Goal: Book appointment/travel/reservation

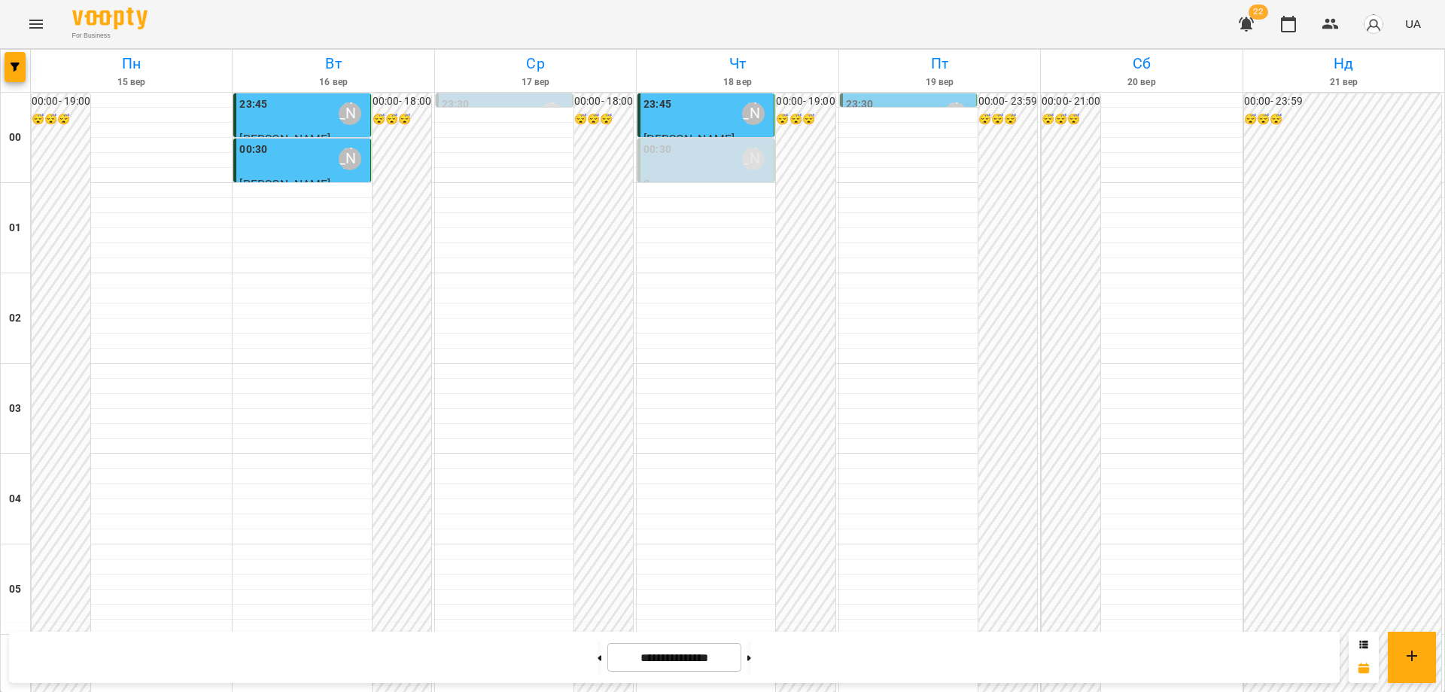
scroll to position [1486, 0]
click at [598, 662] on button at bounding box center [600, 657] width 4 height 33
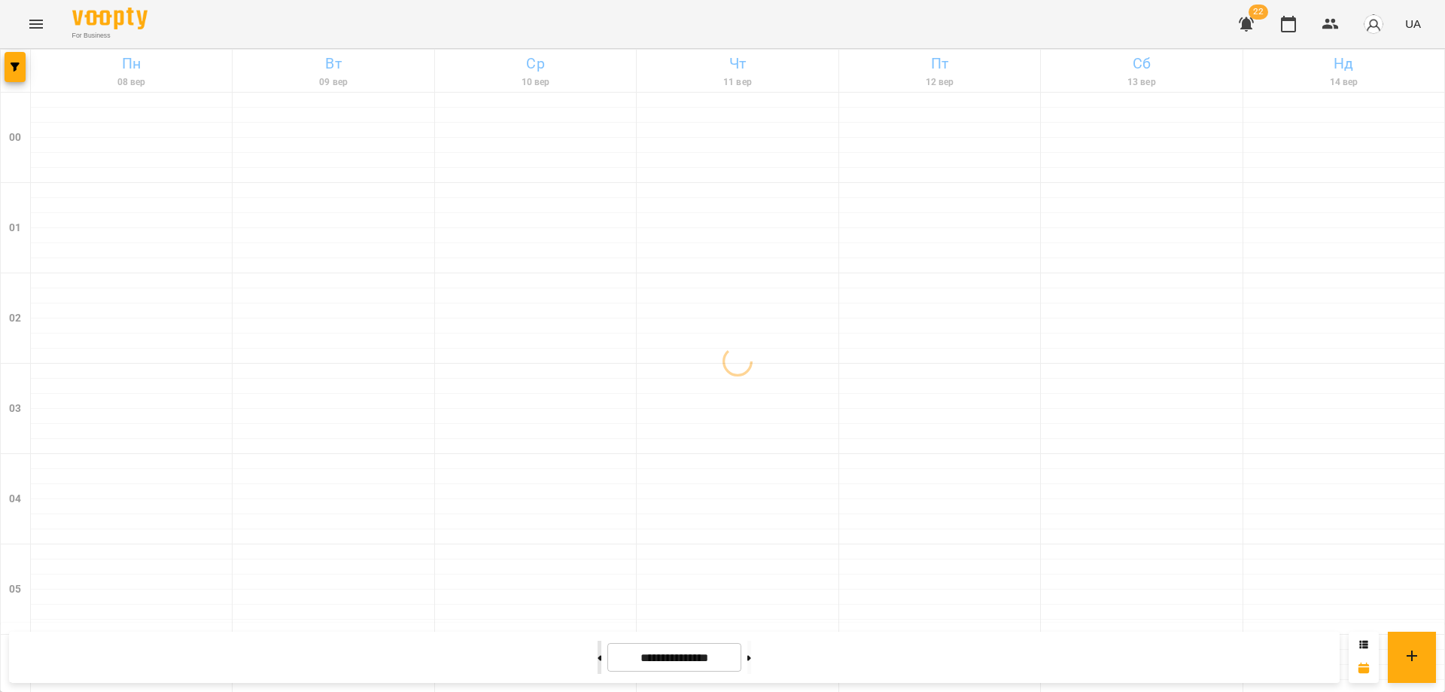
click at [598, 662] on button at bounding box center [600, 657] width 4 height 33
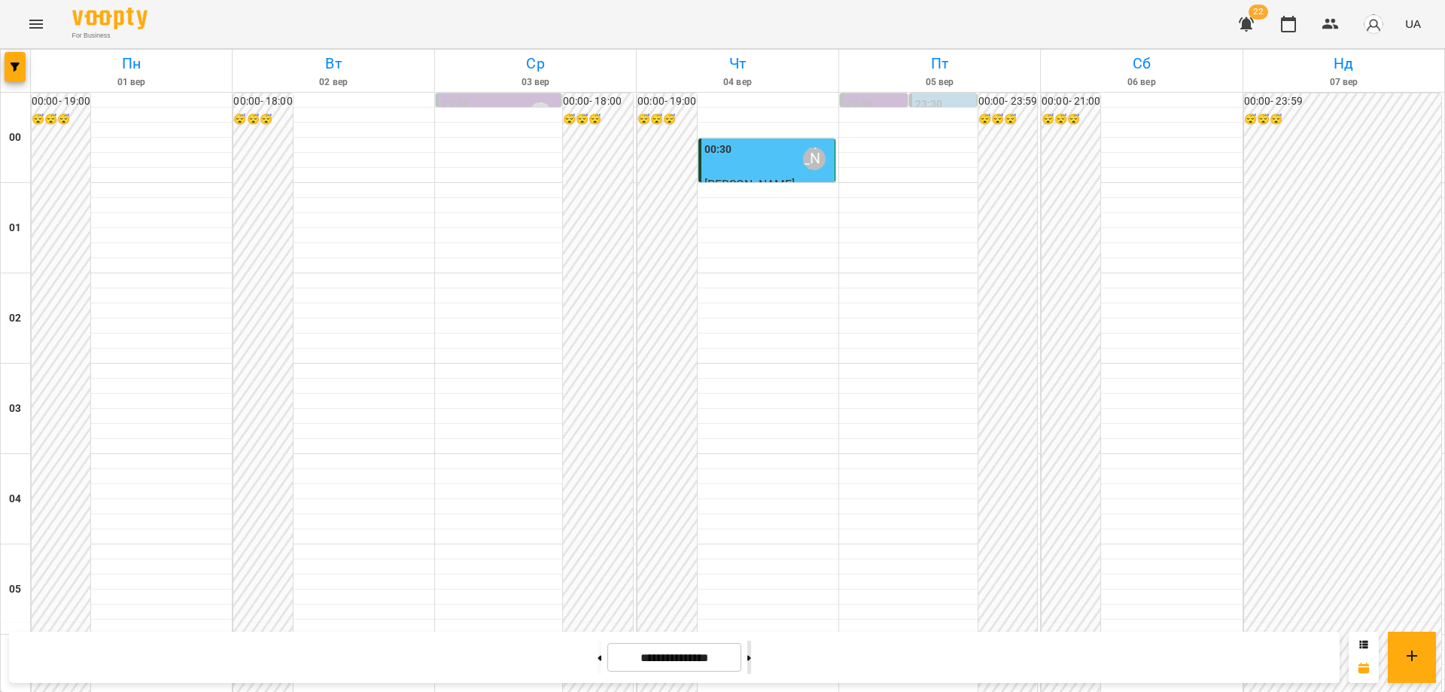
click at [751, 649] on button at bounding box center [749, 657] width 4 height 33
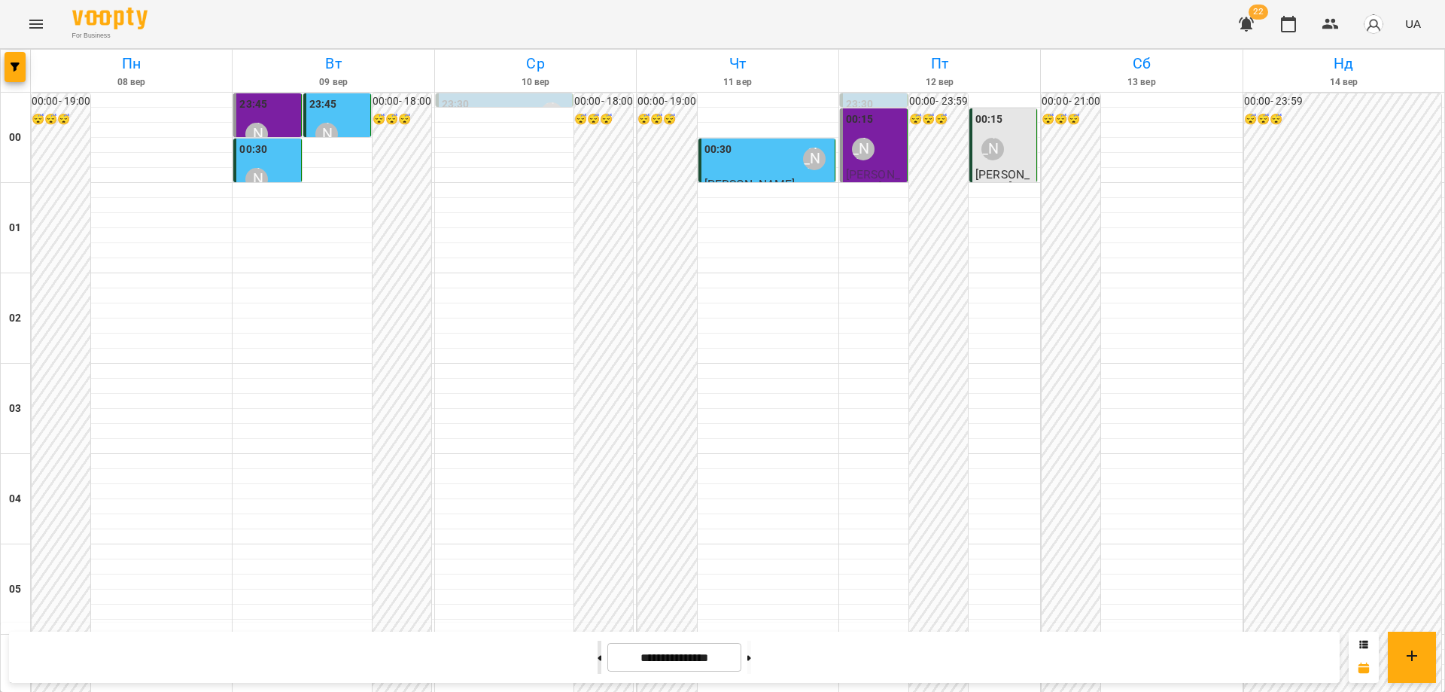
click at [598, 657] on button at bounding box center [600, 657] width 4 height 33
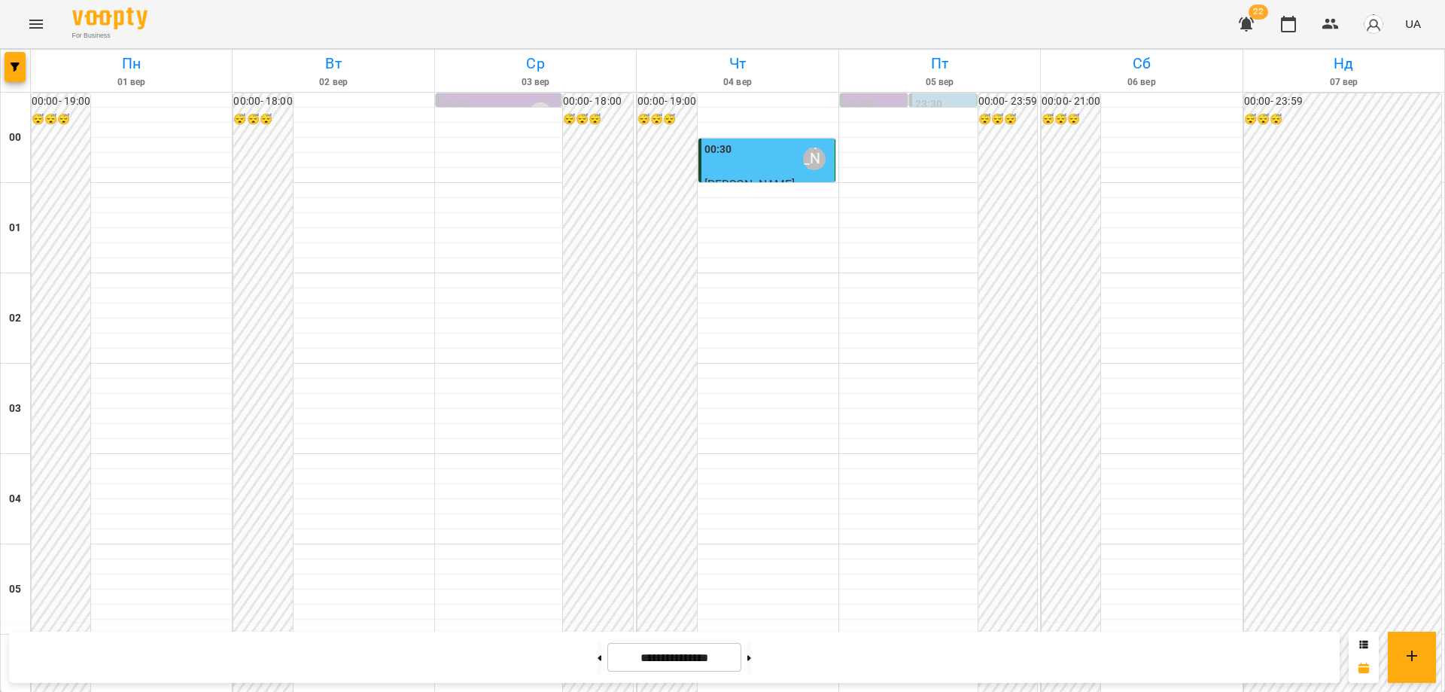
scroll to position [1411, 0]
click at [751, 655] on button at bounding box center [749, 657] width 4 height 33
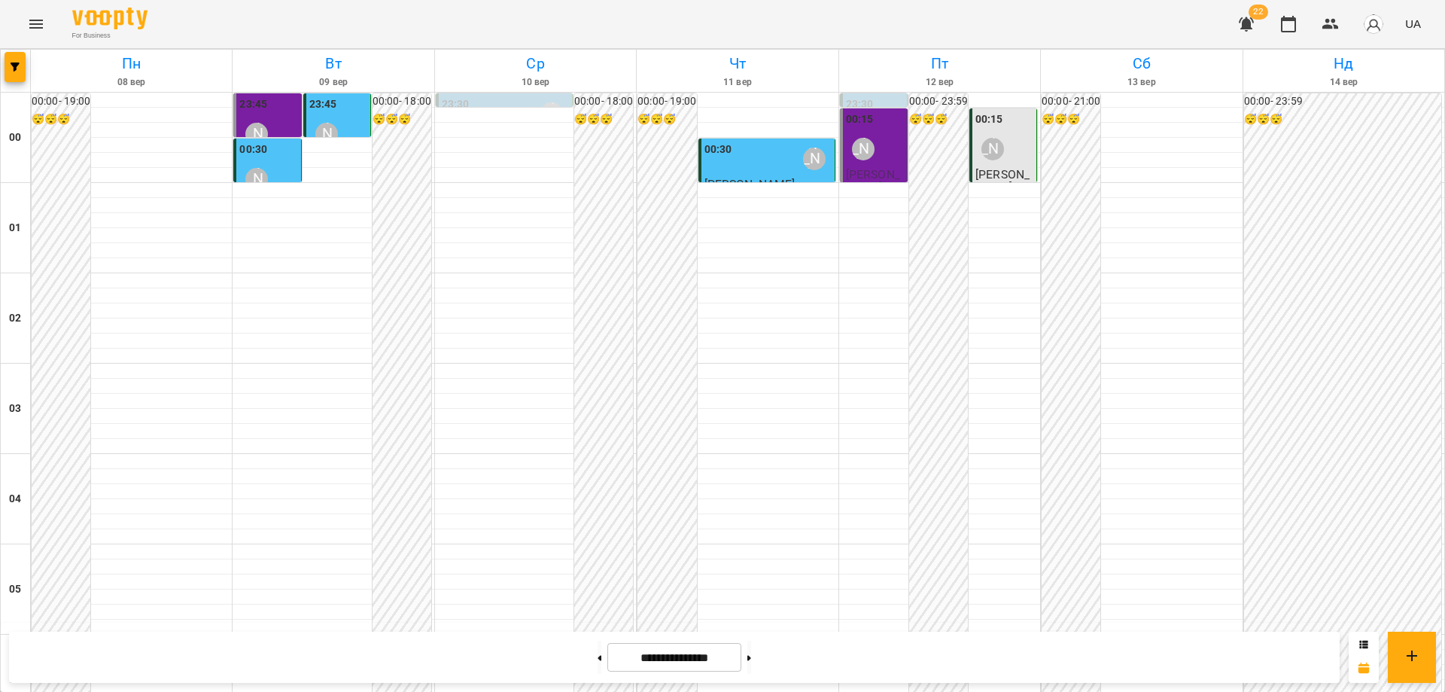
scroll to position [1486, 0]
click at [751, 655] on button at bounding box center [749, 657] width 4 height 33
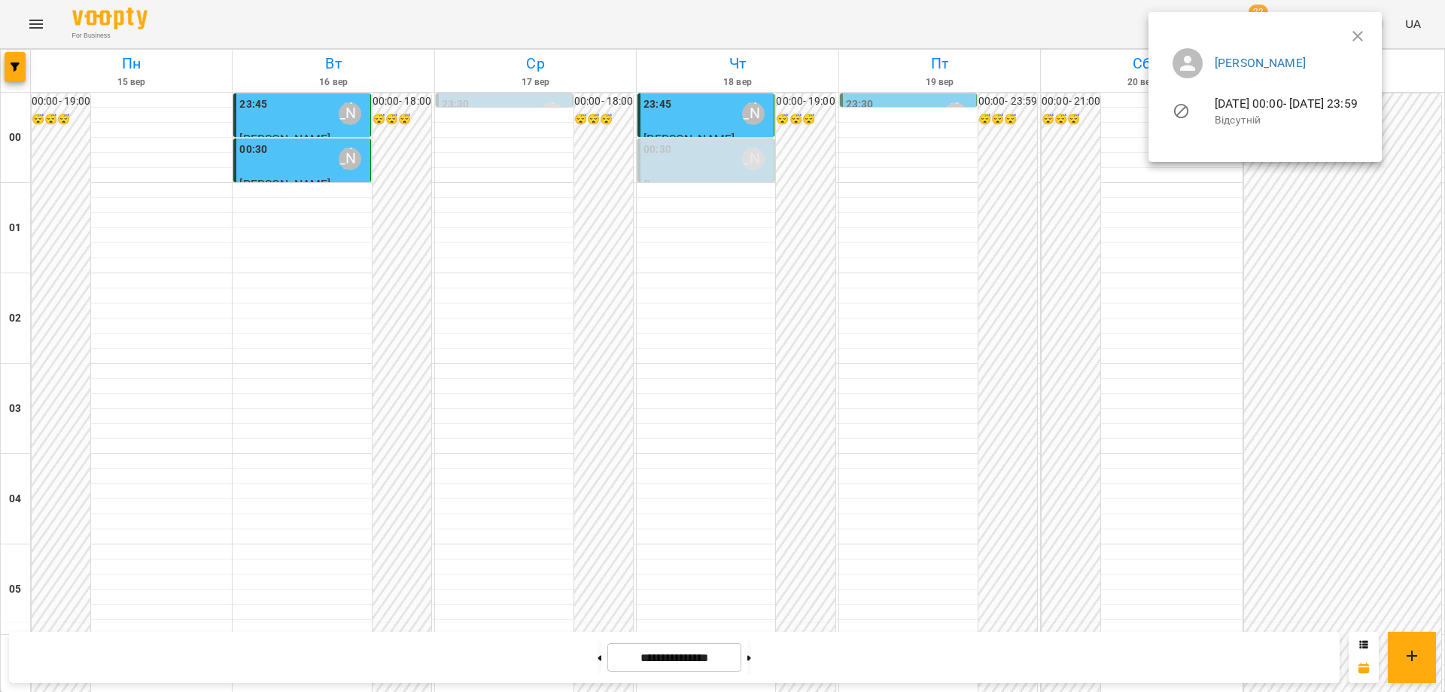
click at [575, 656] on div at bounding box center [722, 346] width 1445 height 692
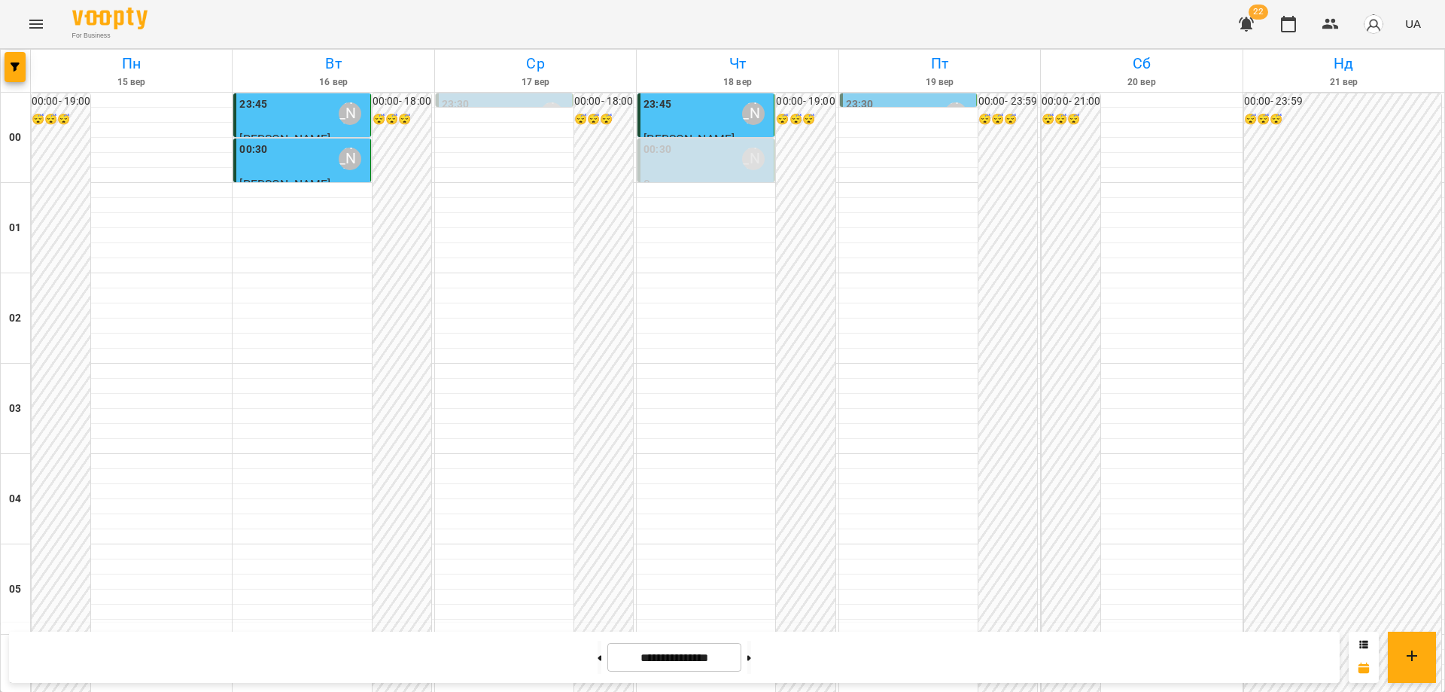
click at [598, 656] on button at bounding box center [600, 657] width 4 height 33
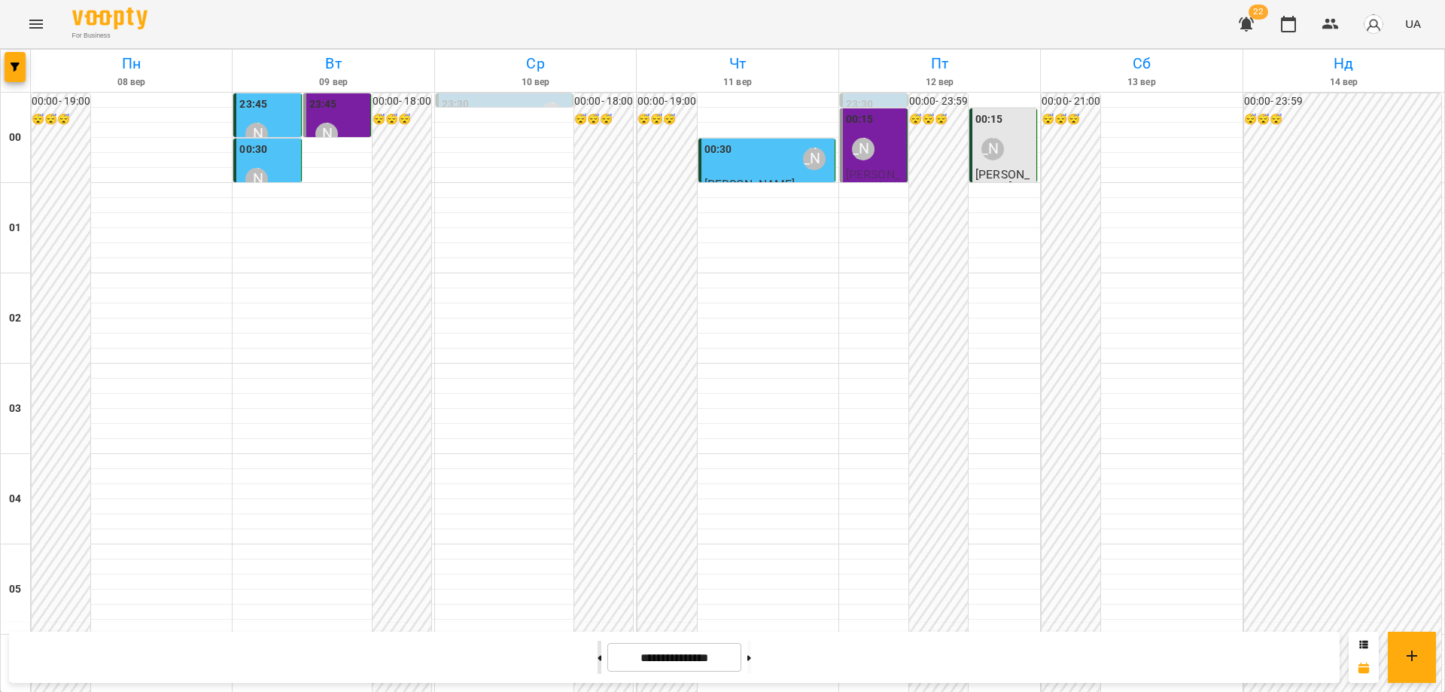
click at [598, 659] on button at bounding box center [600, 657] width 4 height 33
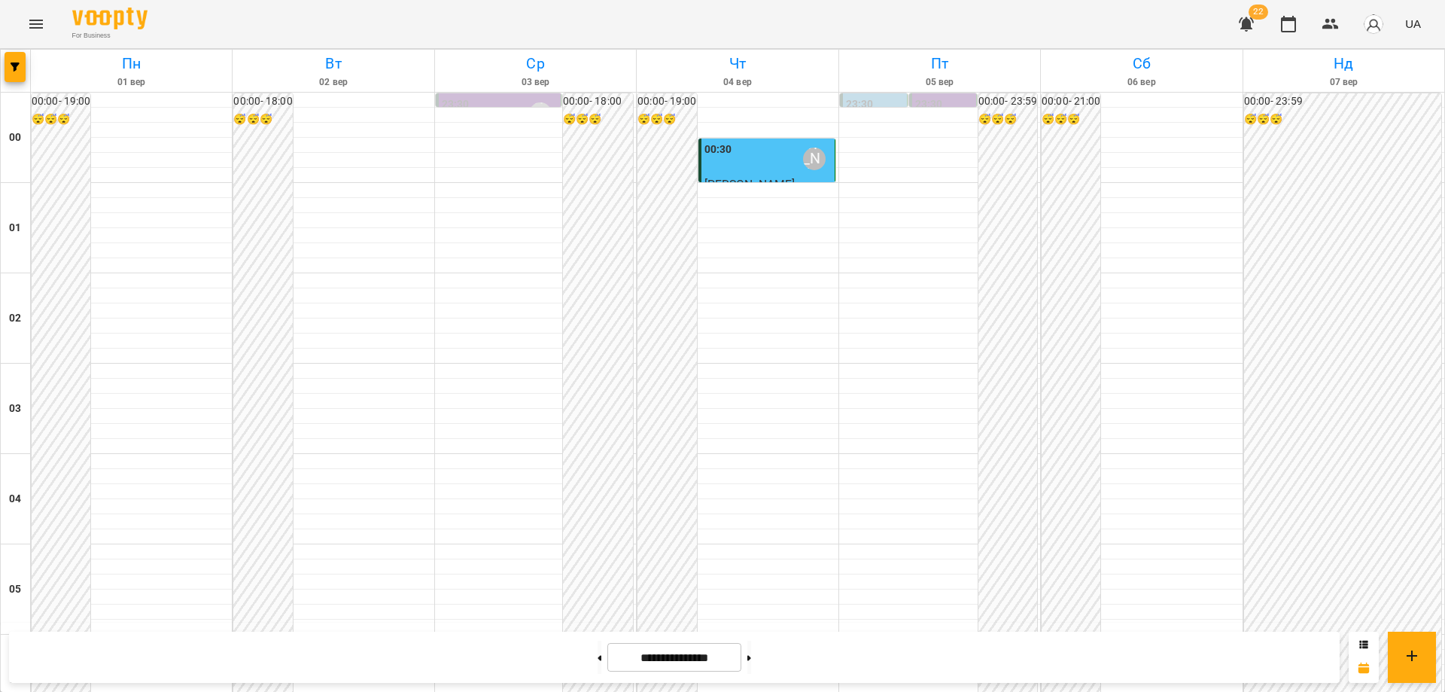
scroll to position [1636, 0]
click at [751, 659] on icon at bounding box center [749, 657] width 4 height 5
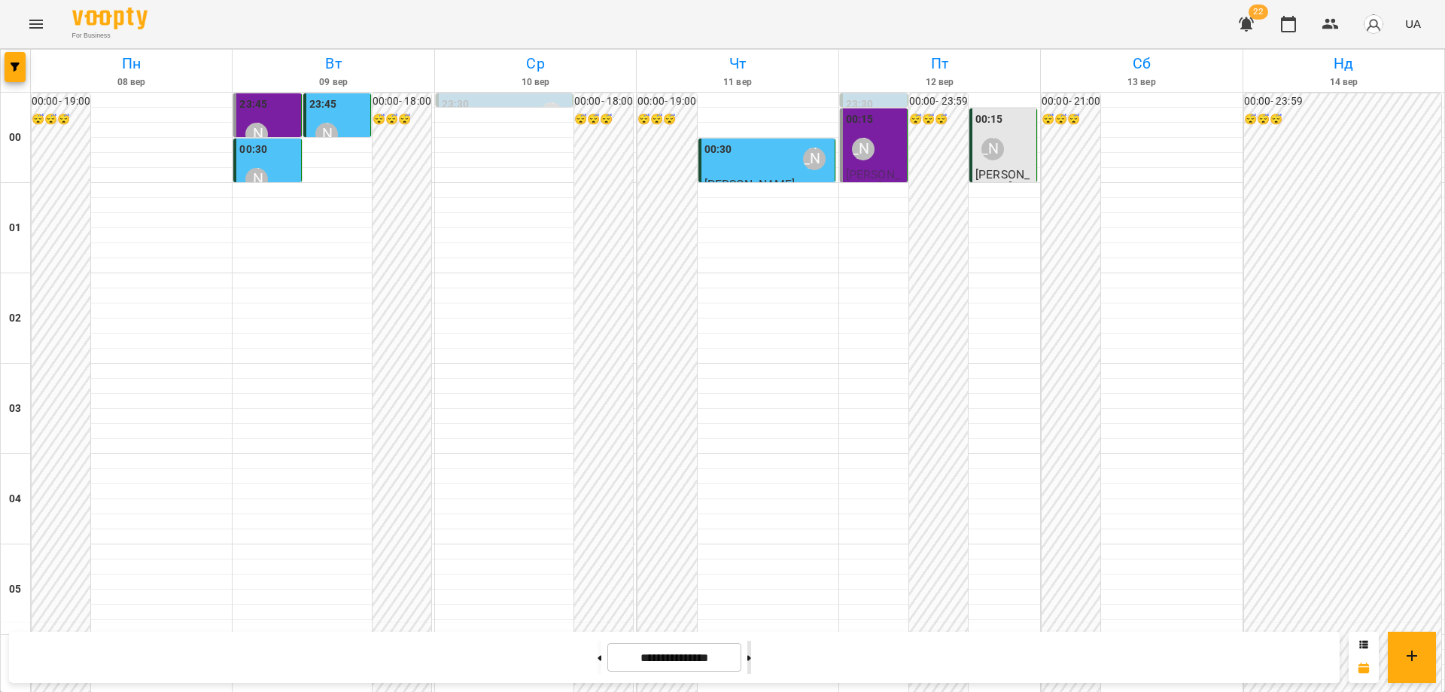
click at [751, 657] on button at bounding box center [749, 657] width 4 height 33
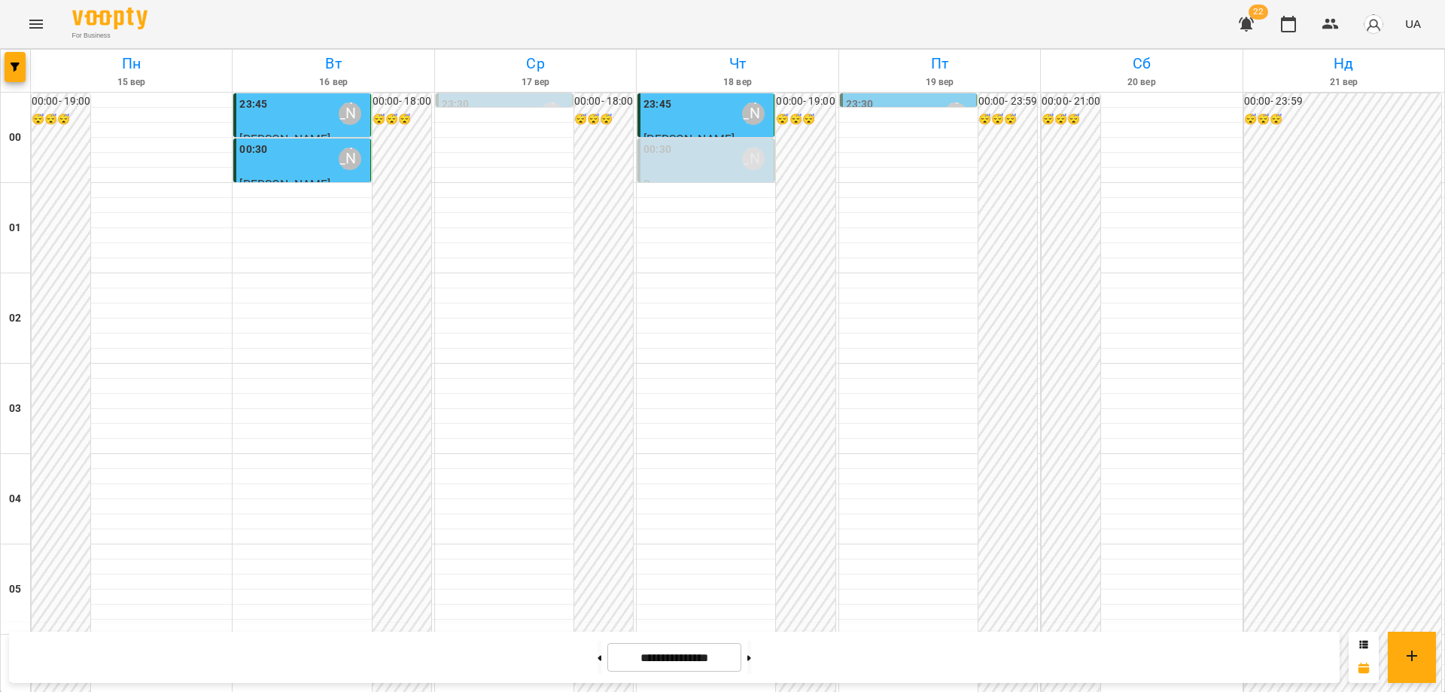
scroll to position [1486, 0]
click at [751, 653] on button at bounding box center [749, 657] width 4 height 33
type input "**********"
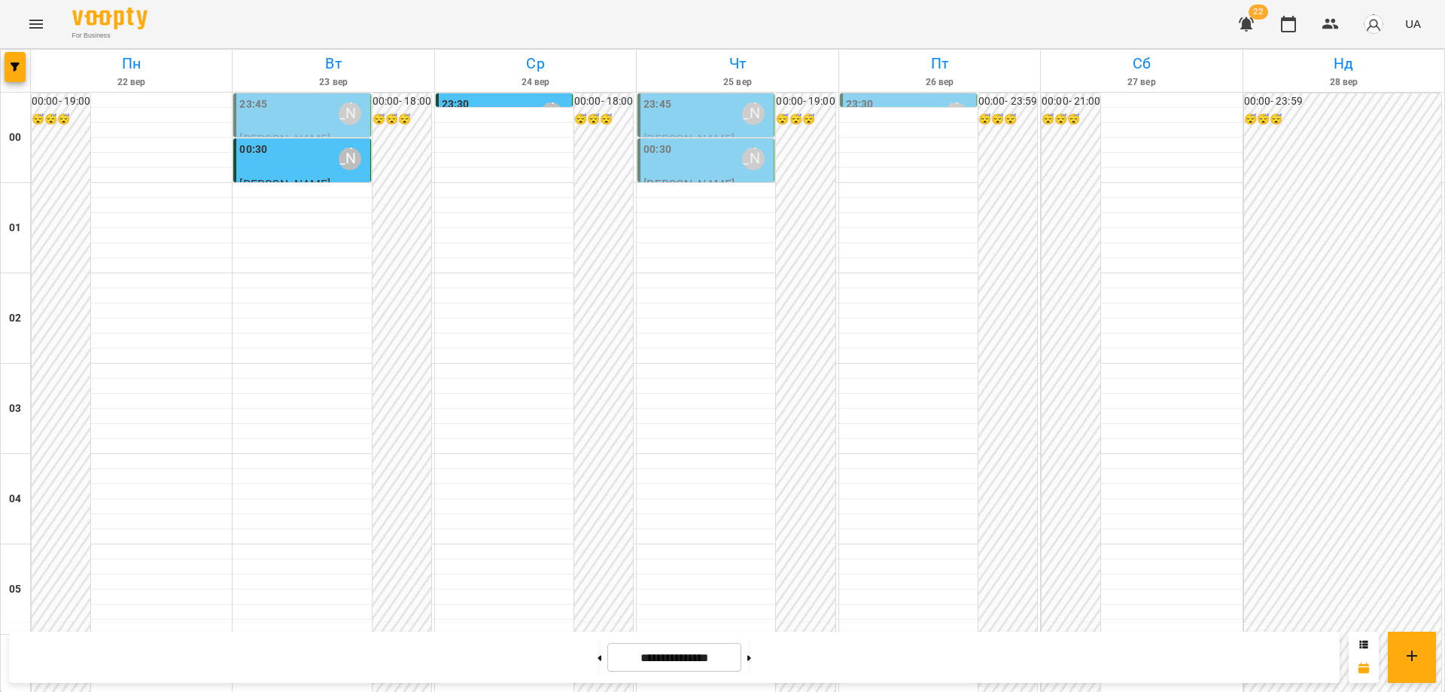
scroll to position [1636, 0]
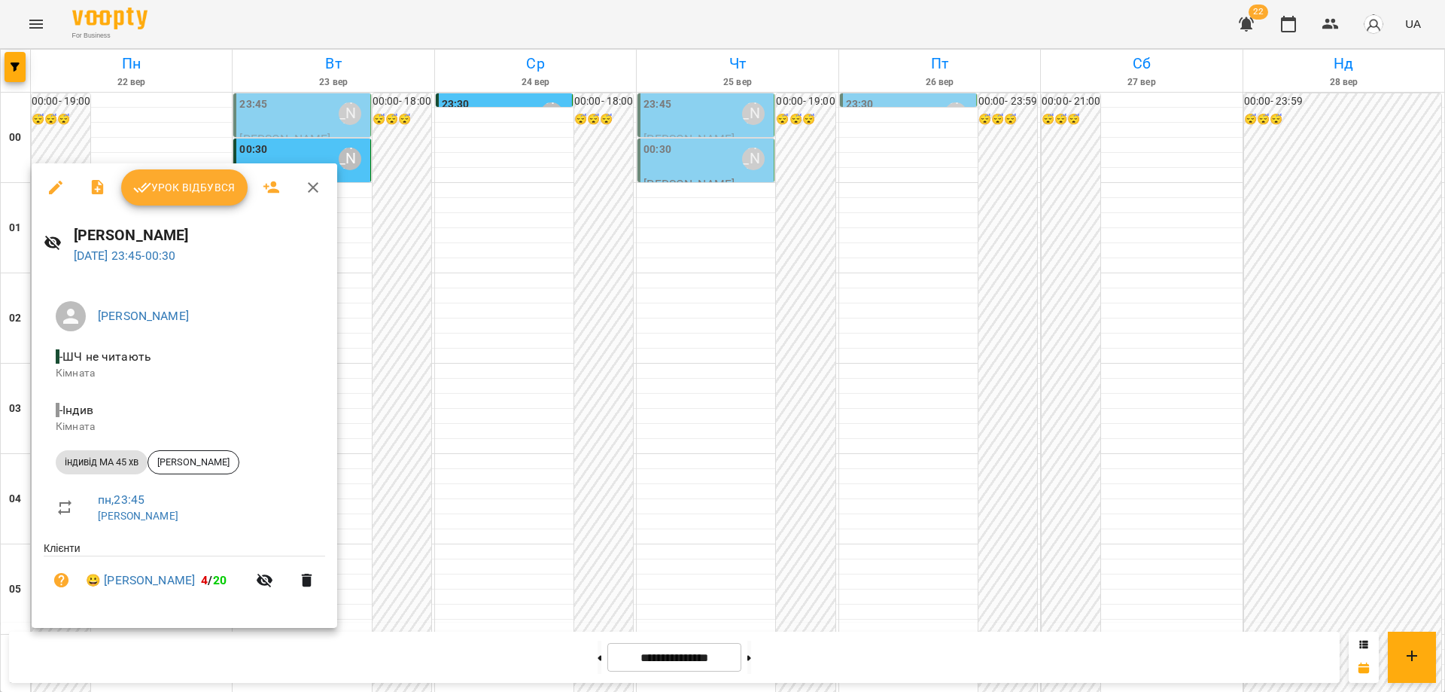
click at [594, 457] on div at bounding box center [722, 346] width 1445 height 692
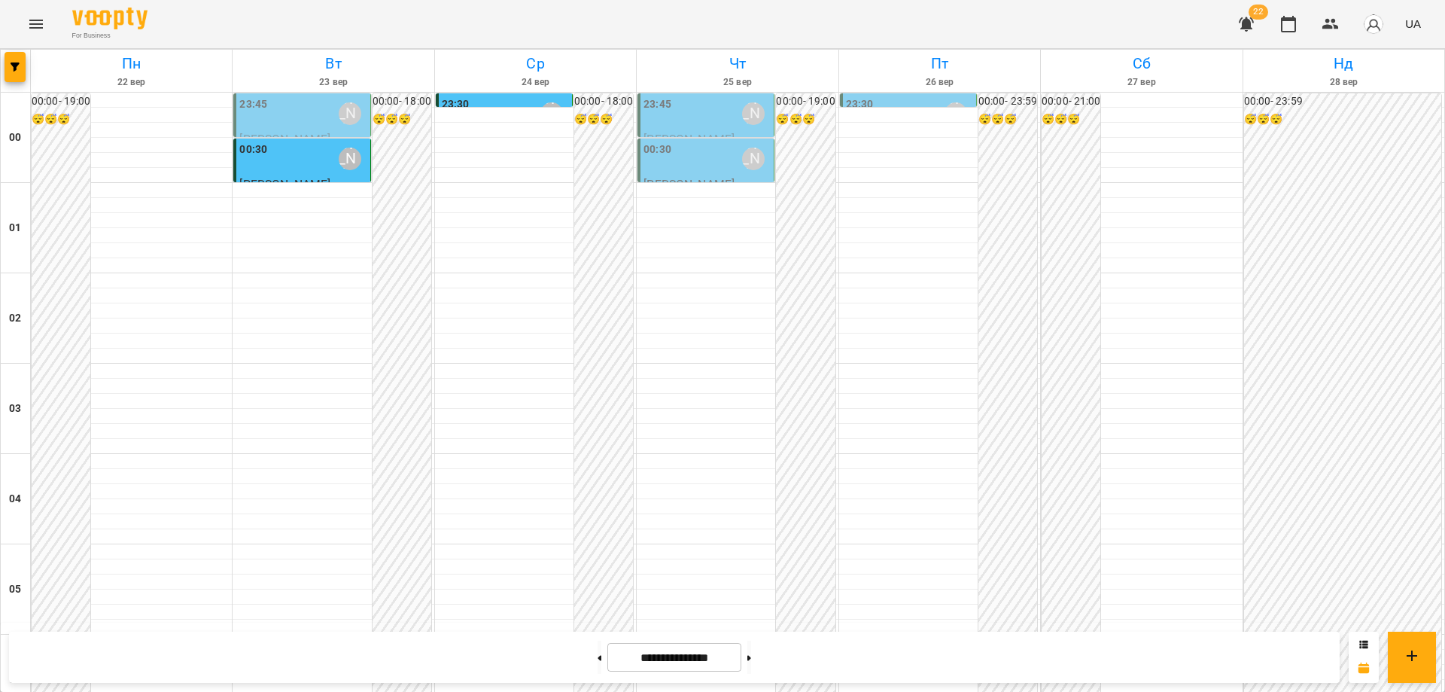
scroll to position [0, 0]
click at [310, 167] on div "00:30 [PERSON_NAME]" at bounding box center [302, 159] width 127 height 35
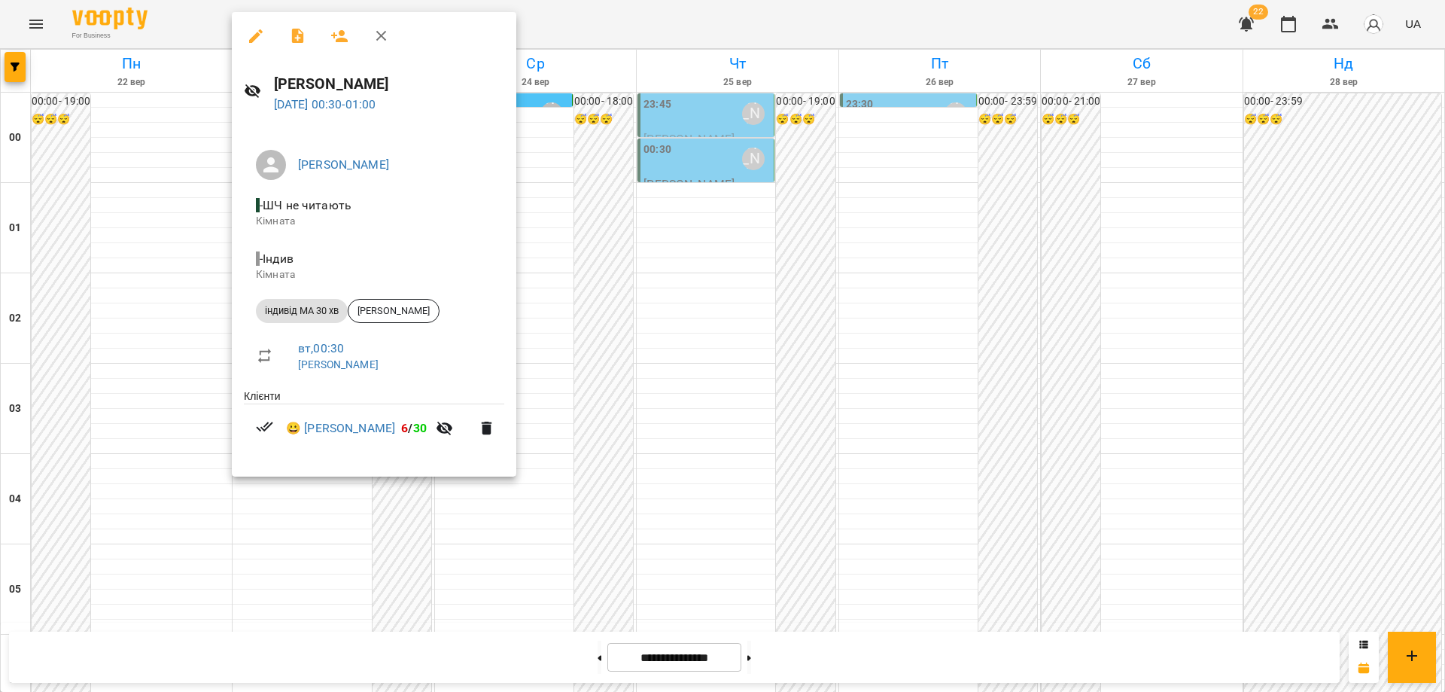
click at [410, 592] on div at bounding box center [722, 346] width 1445 height 692
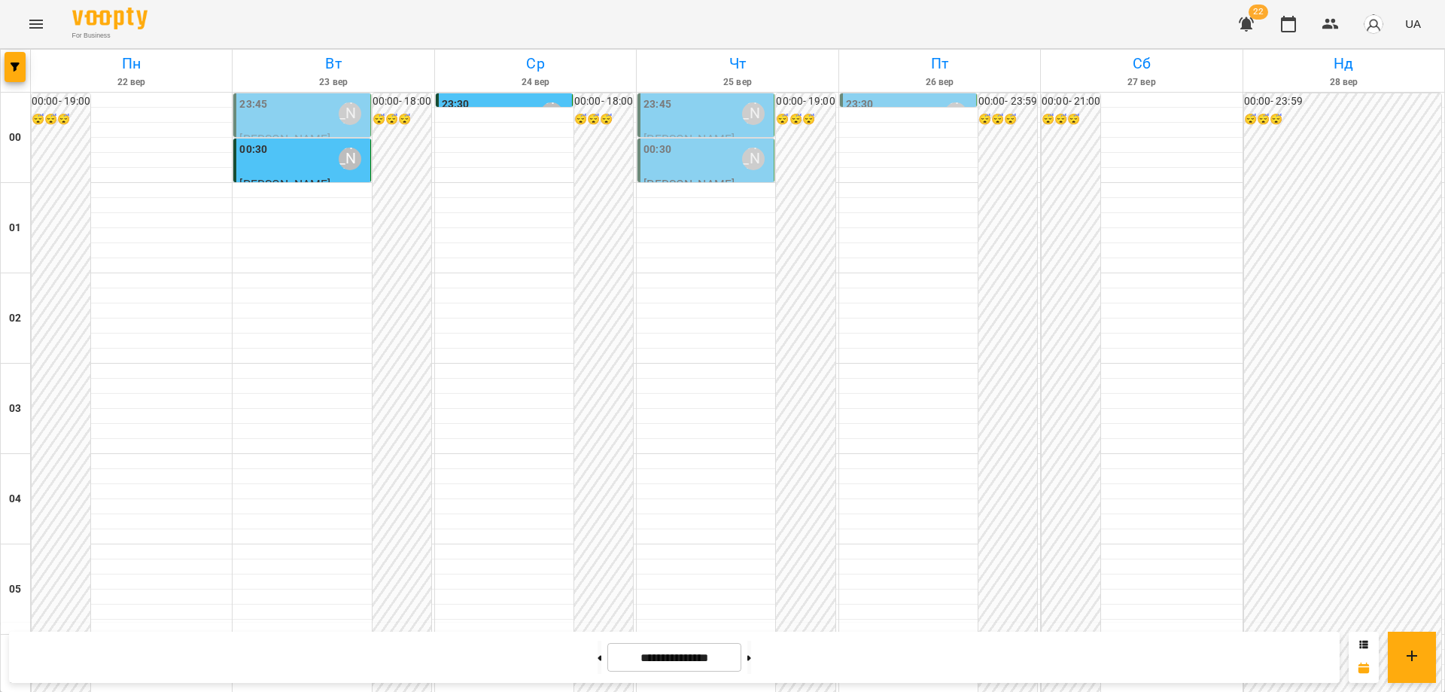
scroll to position [1636, 0]
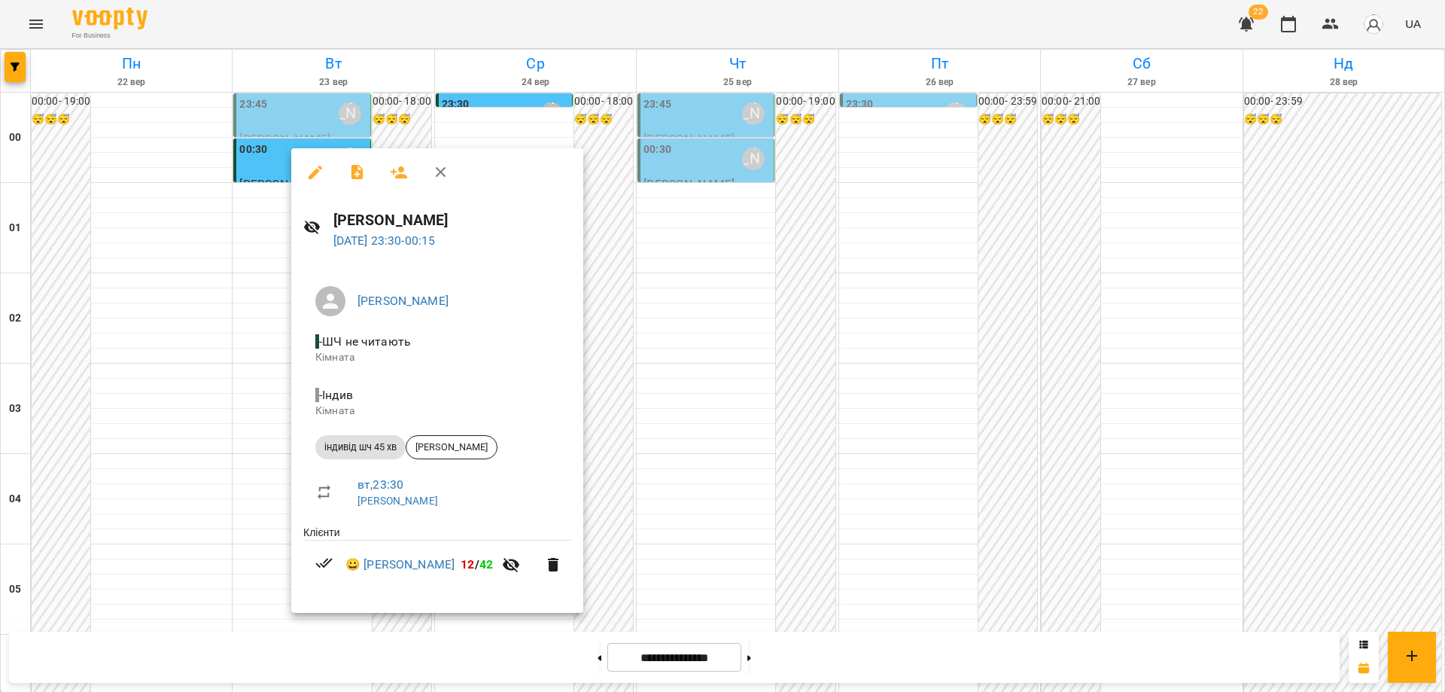
click at [609, 565] on div at bounding box center [722, 346] width 1445 height 692
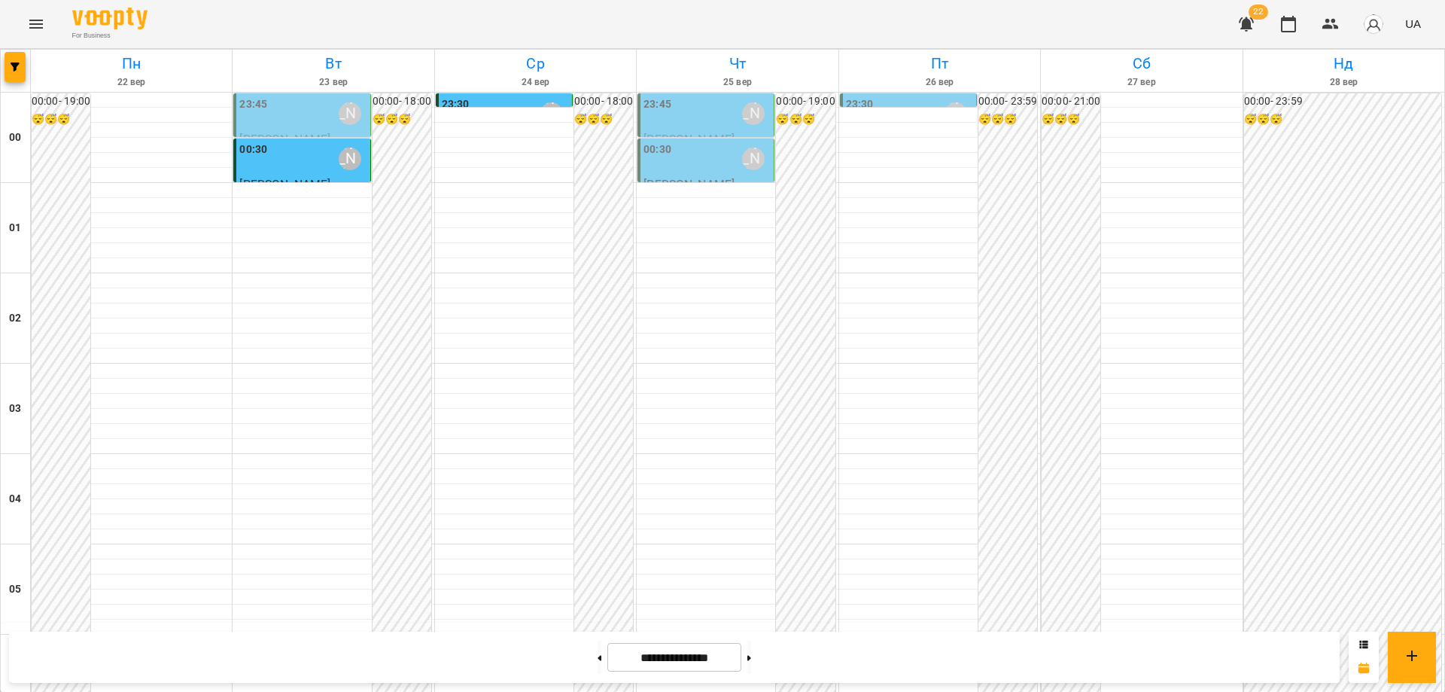
scroll to position [1411, 0]
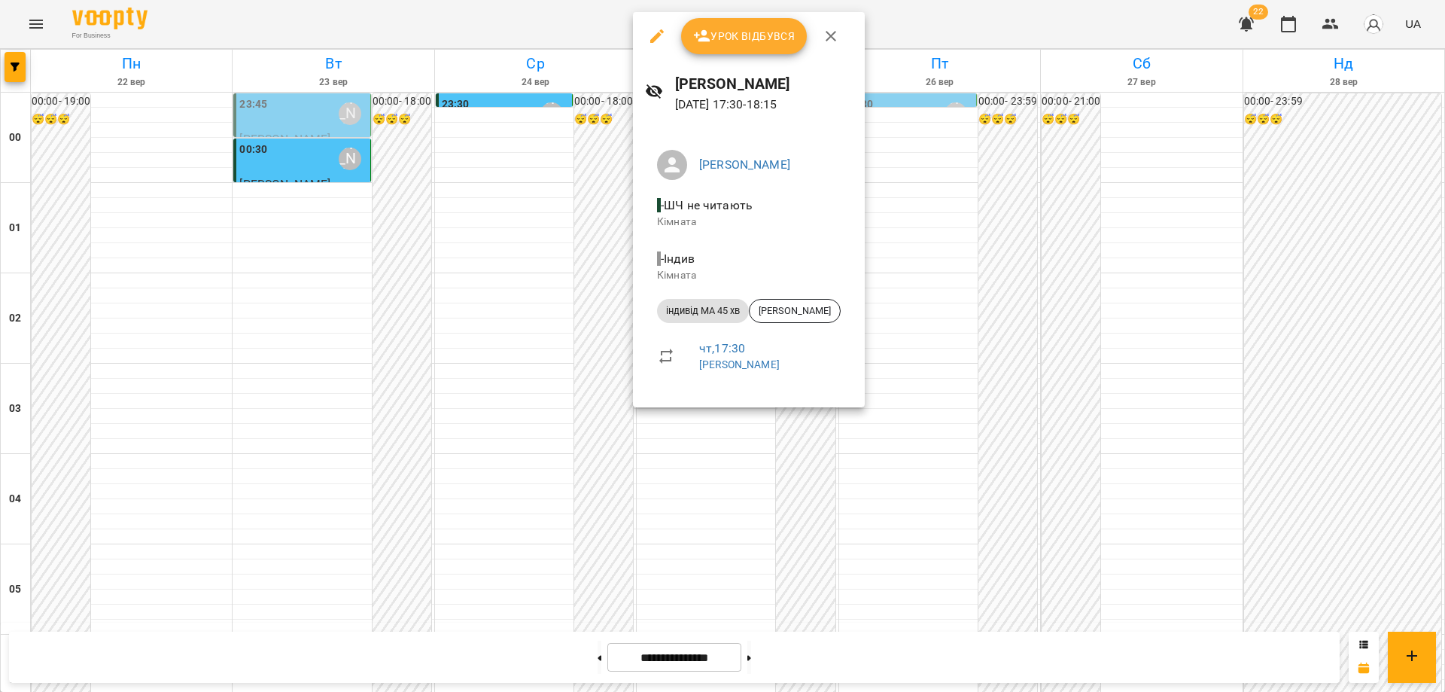
click at [892, 482] on div at bounding box center [722, 346] width 1445 height 692
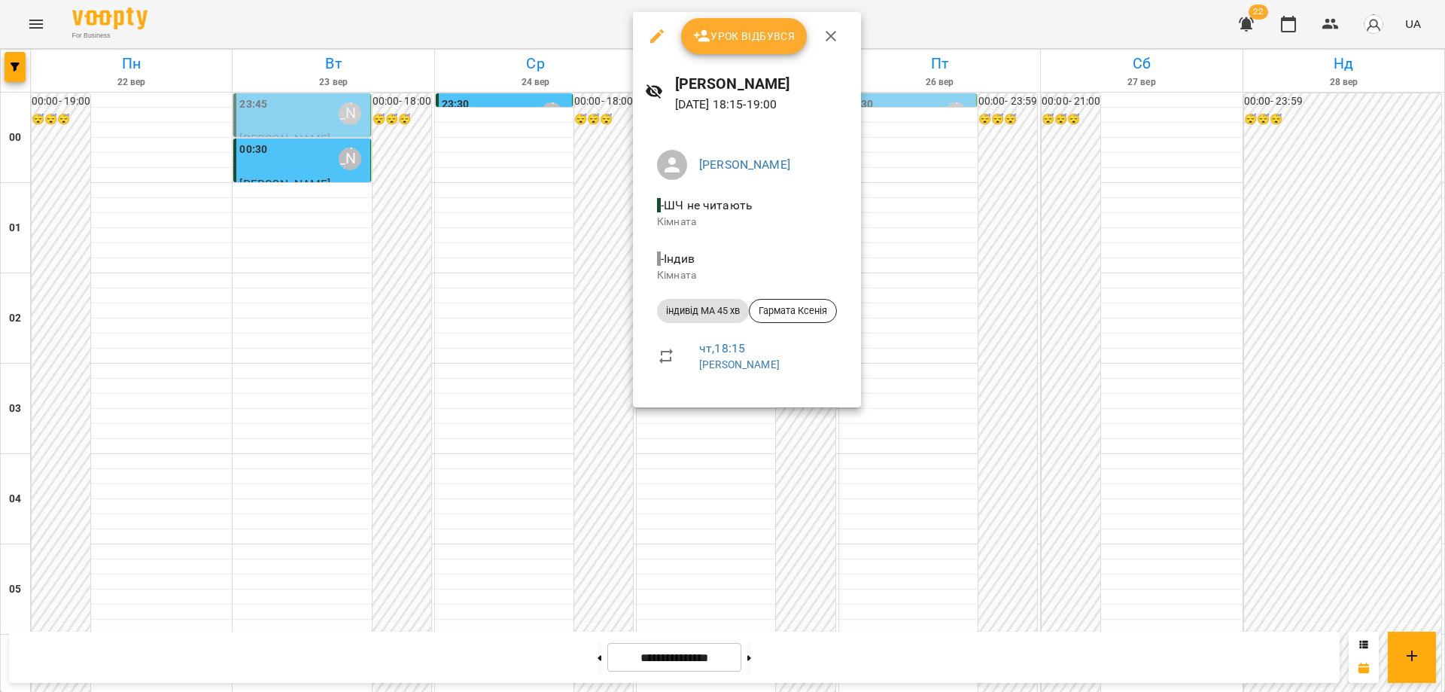
click at [887, 457] on div at bounding box center [722, 346] width 1445 height 692
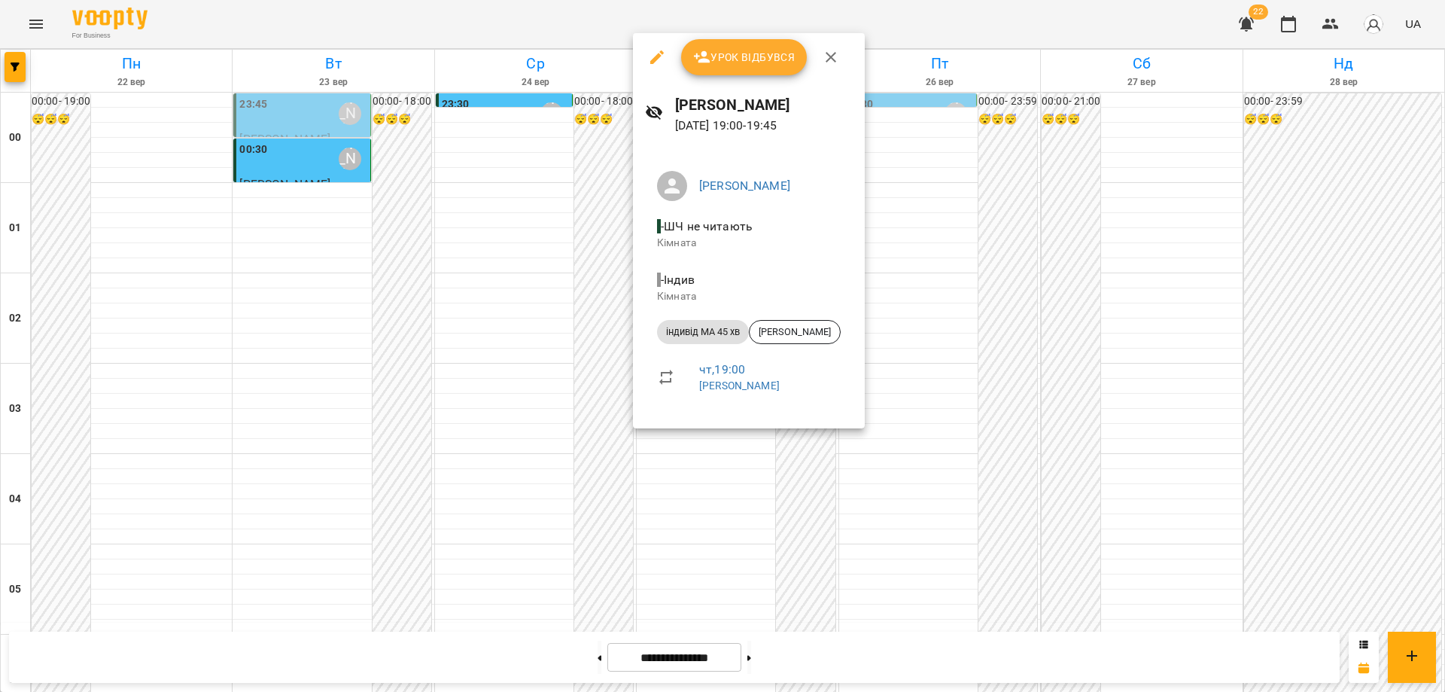
click at [894, 492] on div at bounding box center [722, 346] width 1445 height 692
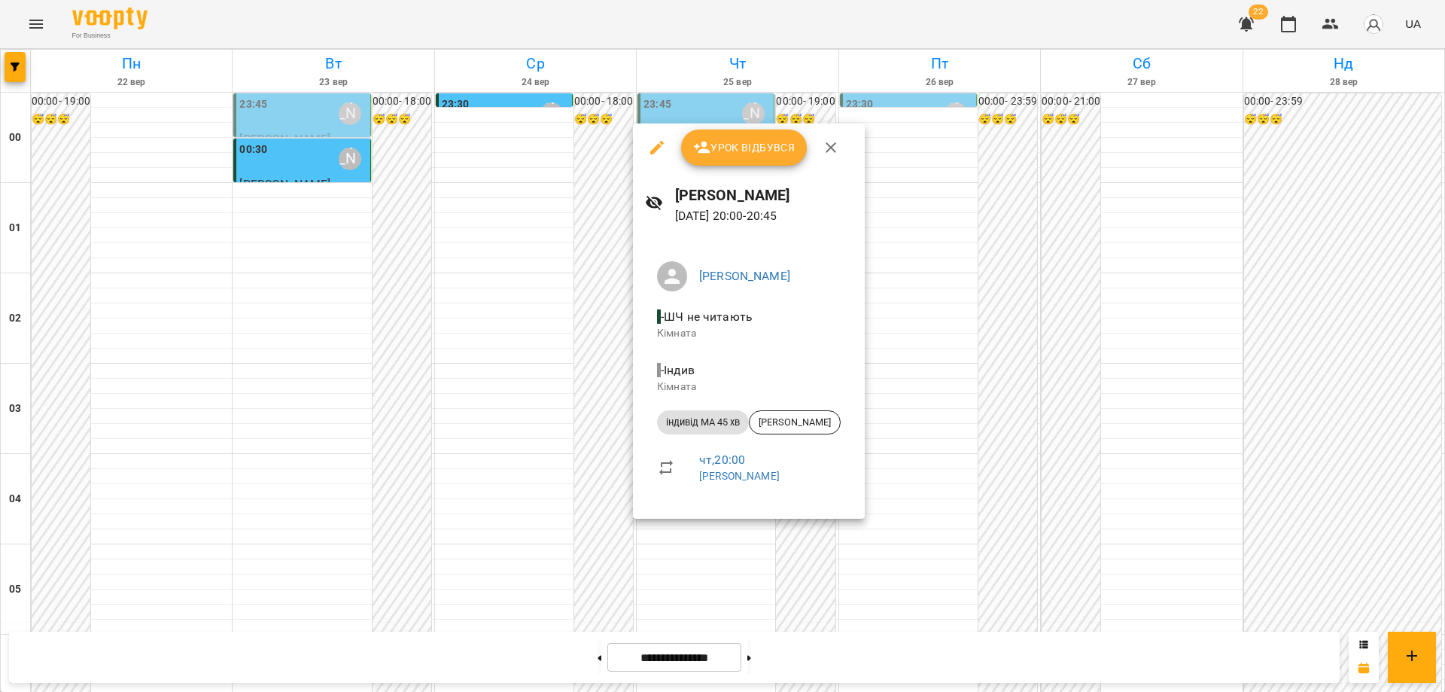
click at [740, 610] on div at bounding box center [722, 346] width 1445 height 692
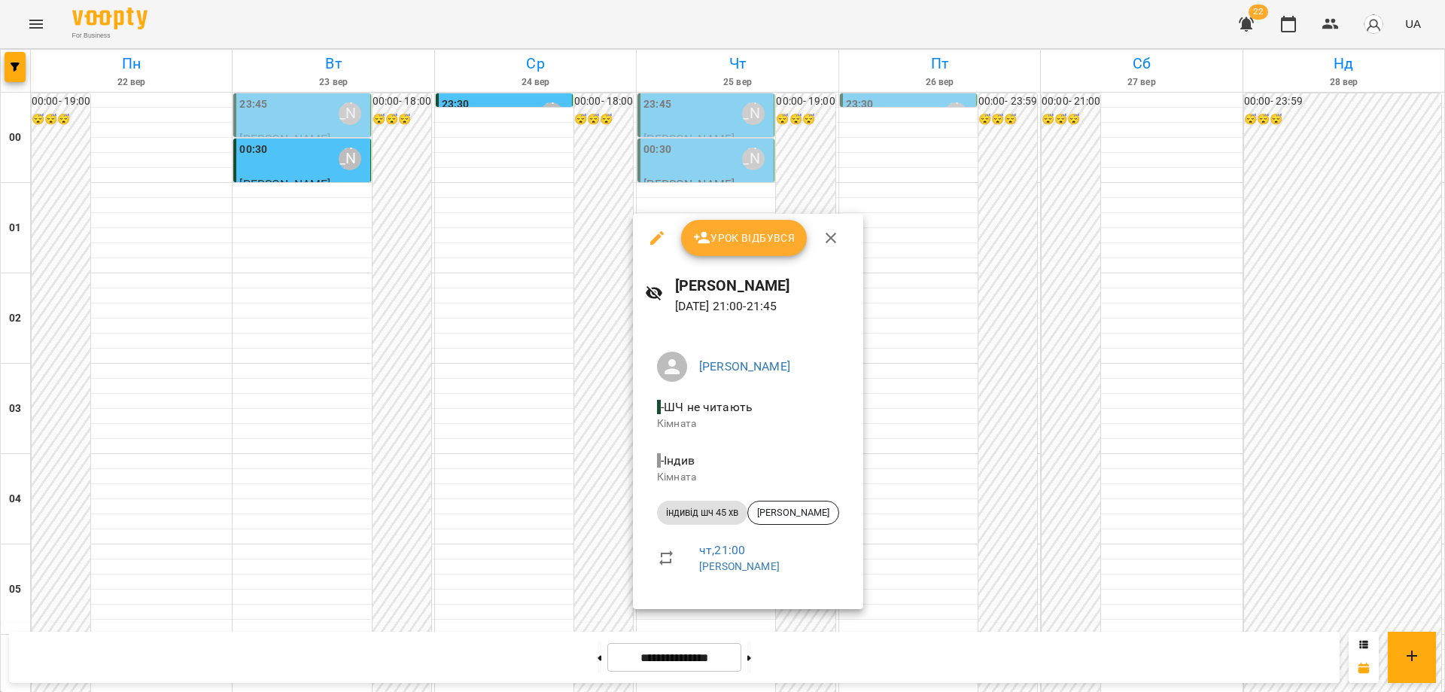
click at [928, 431] on div at bounding box center [722, 346] width 1445 height 692
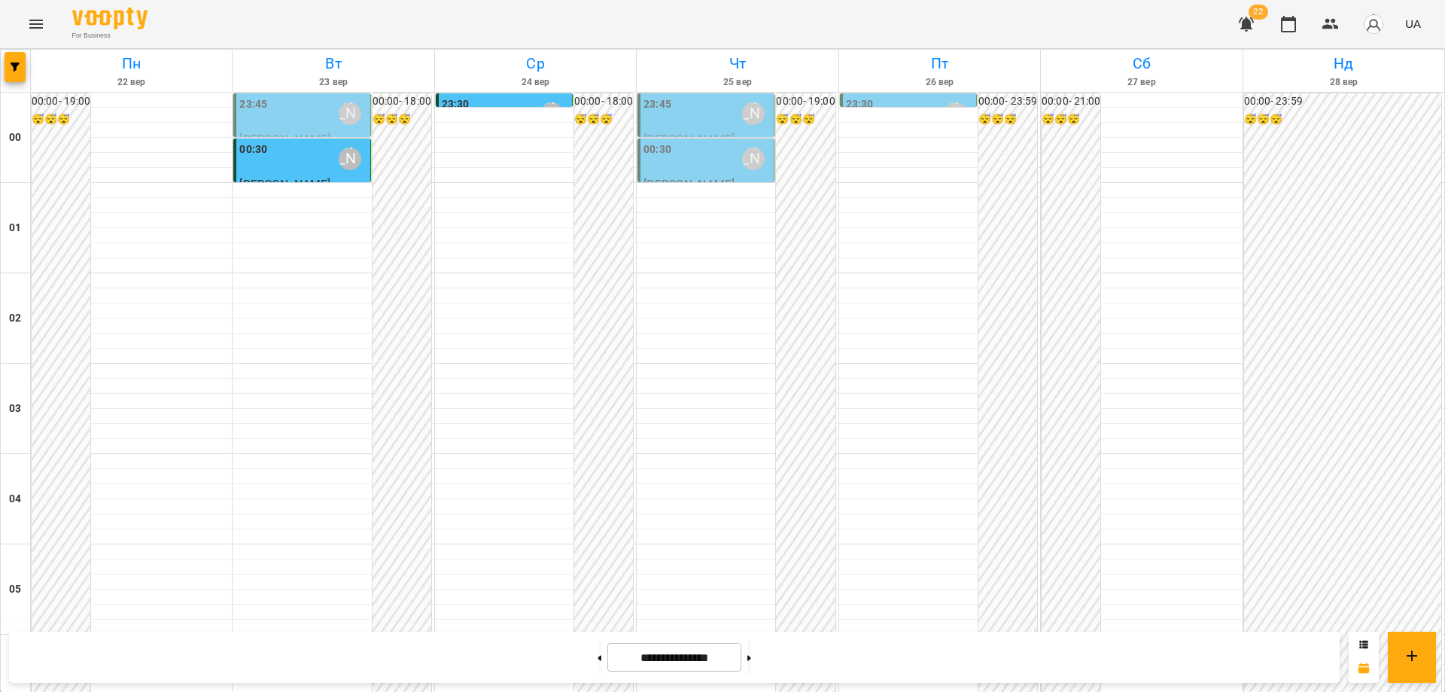
scroll to position [1636, 0]
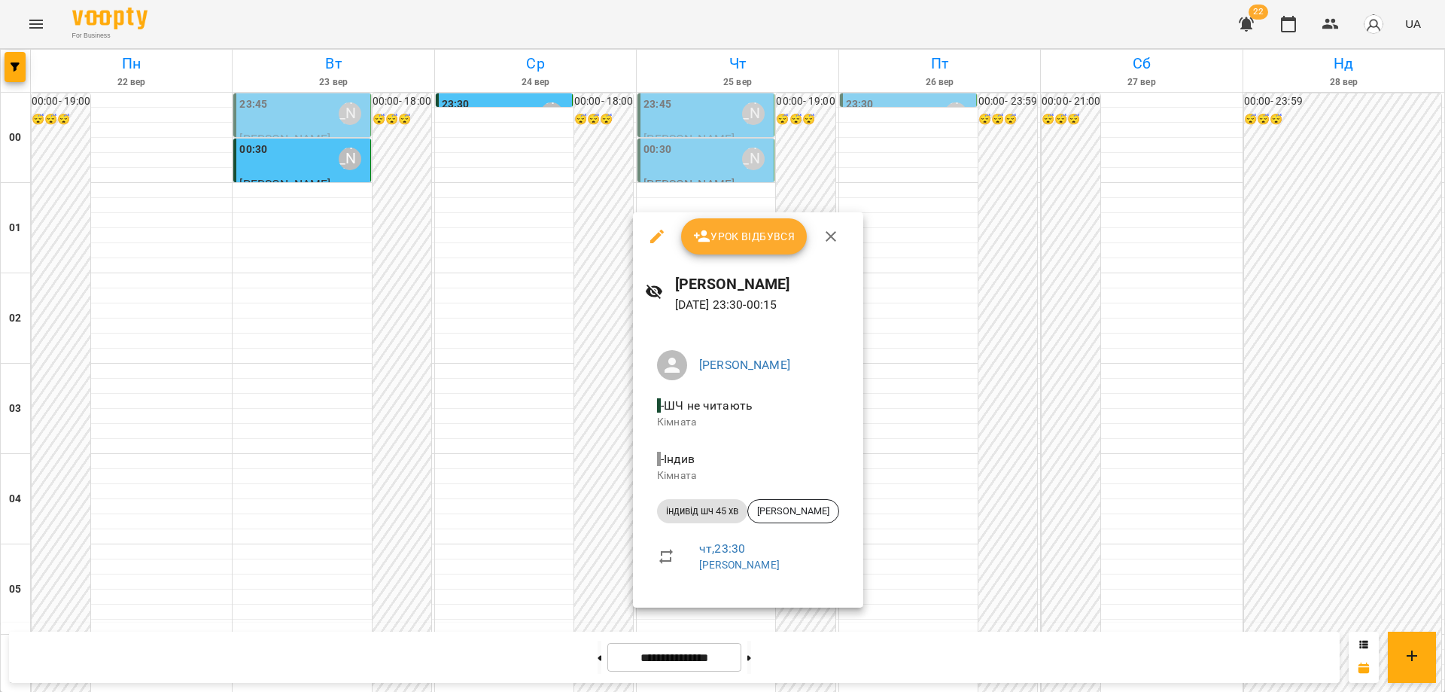
click at [932, 555] on div at bounding box center [722, 346] width 1445 height 692
